Goal: Task Accomplishment & Management: Manage account settings

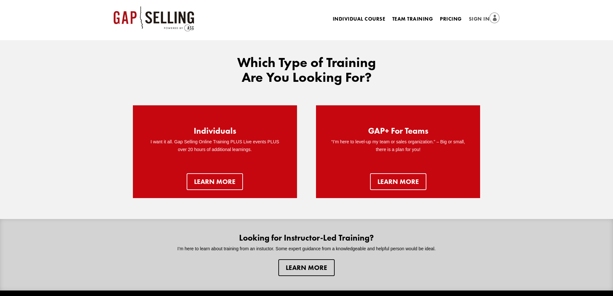
click at [480, 17] on link "Sign In" at bounding box center [484, 19] width 31 height 9
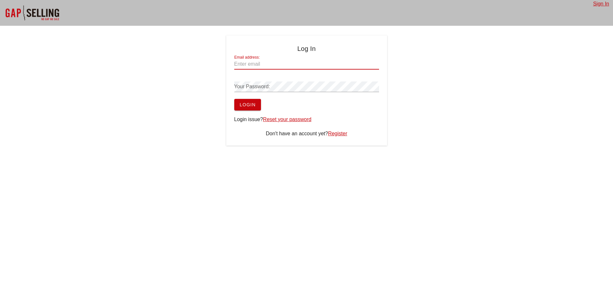
click at [261, 64] on input "Email address:" at bounding box center [306, 64] width 145 height 10
paste input "treypolio@gmail.com"
click at [239, 63] on input "treypolio@gmail.com" at bounding box center [306, 64] width 145 height 10
type input "treypolio@gmail.com"
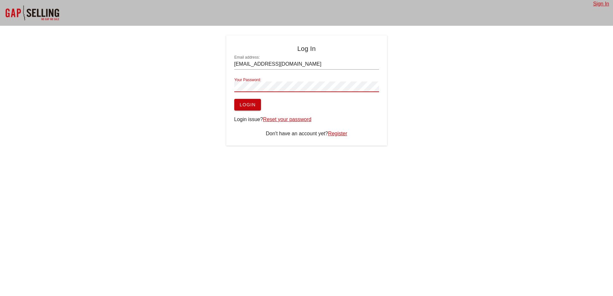
click at [242, 106] on span "Login" at bounding box center [247, 104] width 16 height 5
